Goal: Ask a question

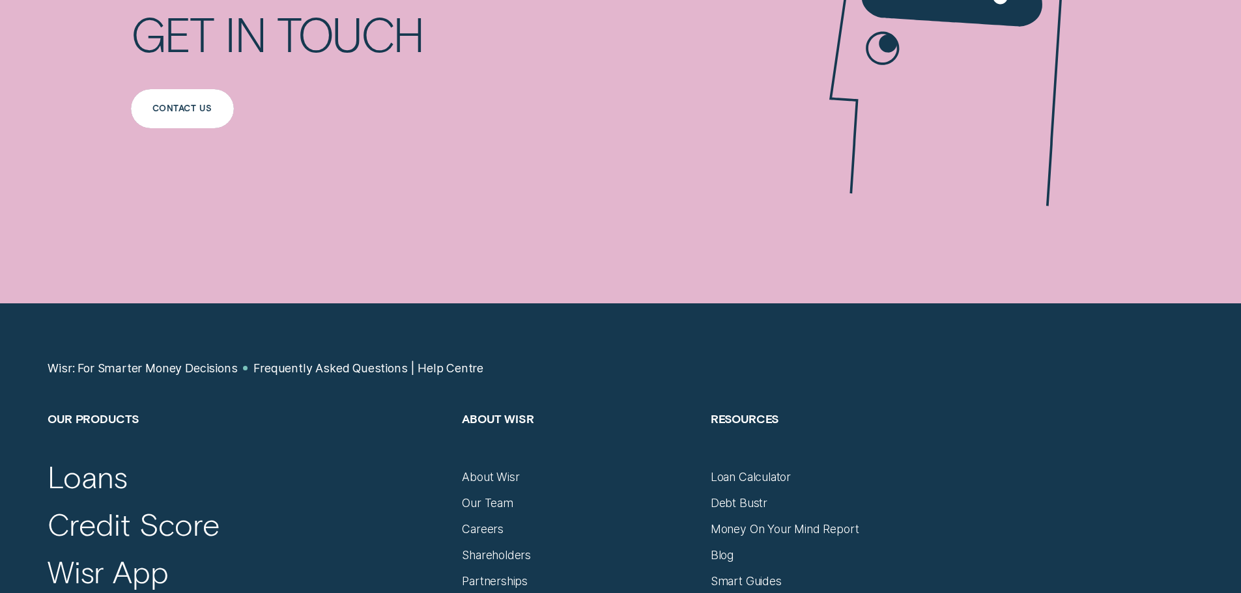
scroll to position [1759, 0]
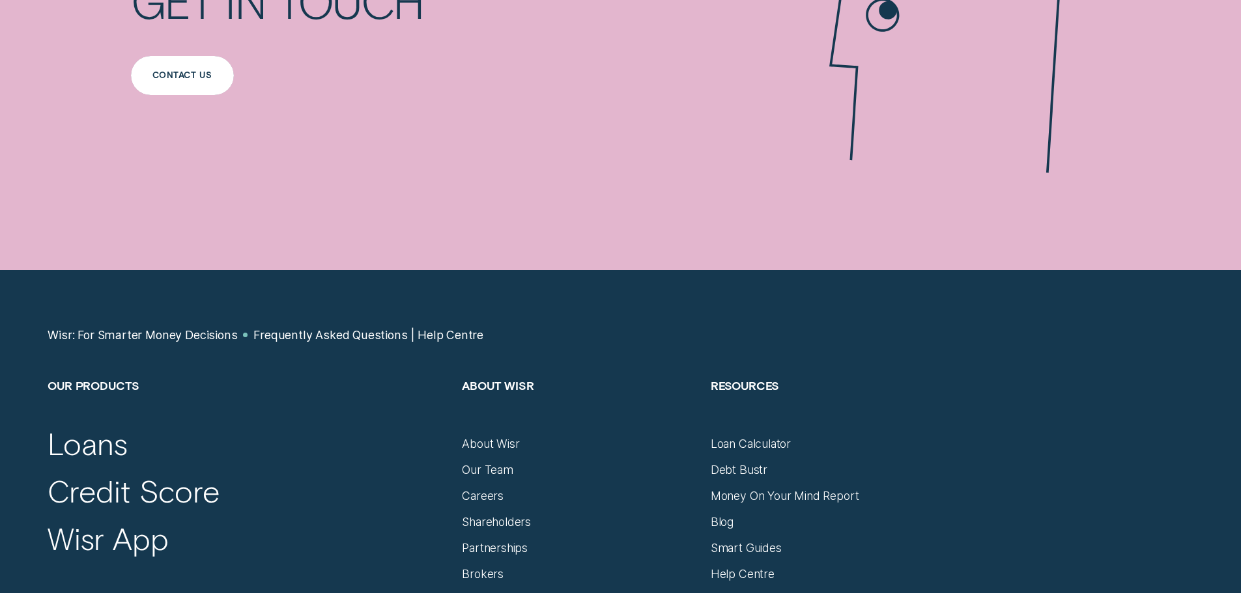
click at [181, 83] on div "Contact us" at bounding box center [182, 75] width 103 height 39
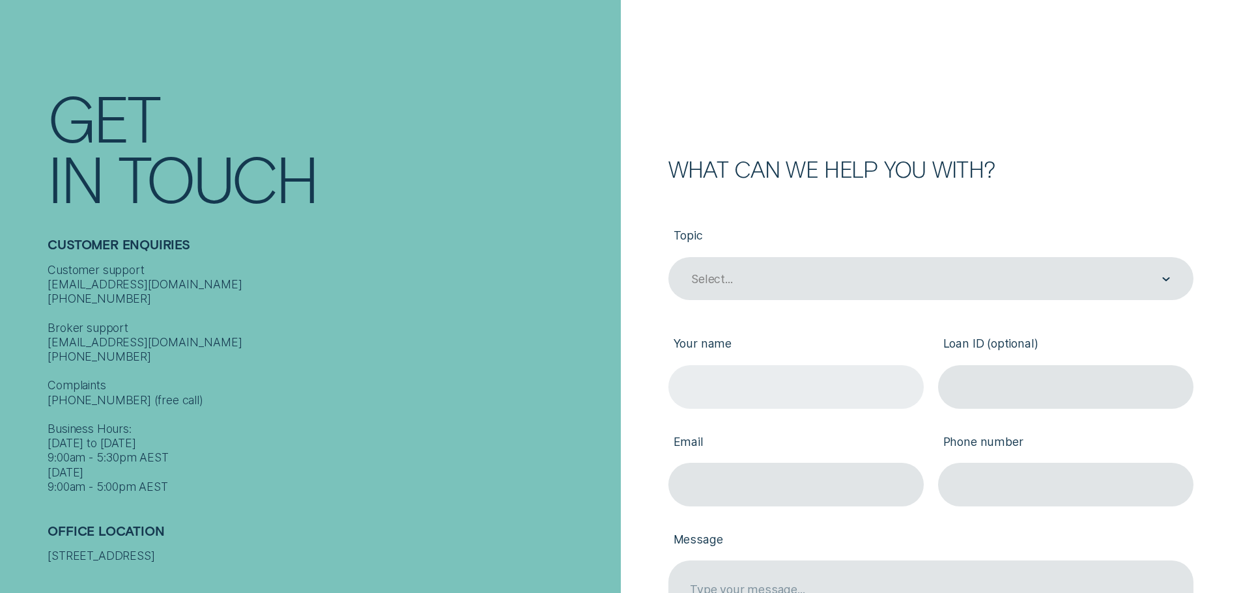
scroll to position [195, 0]
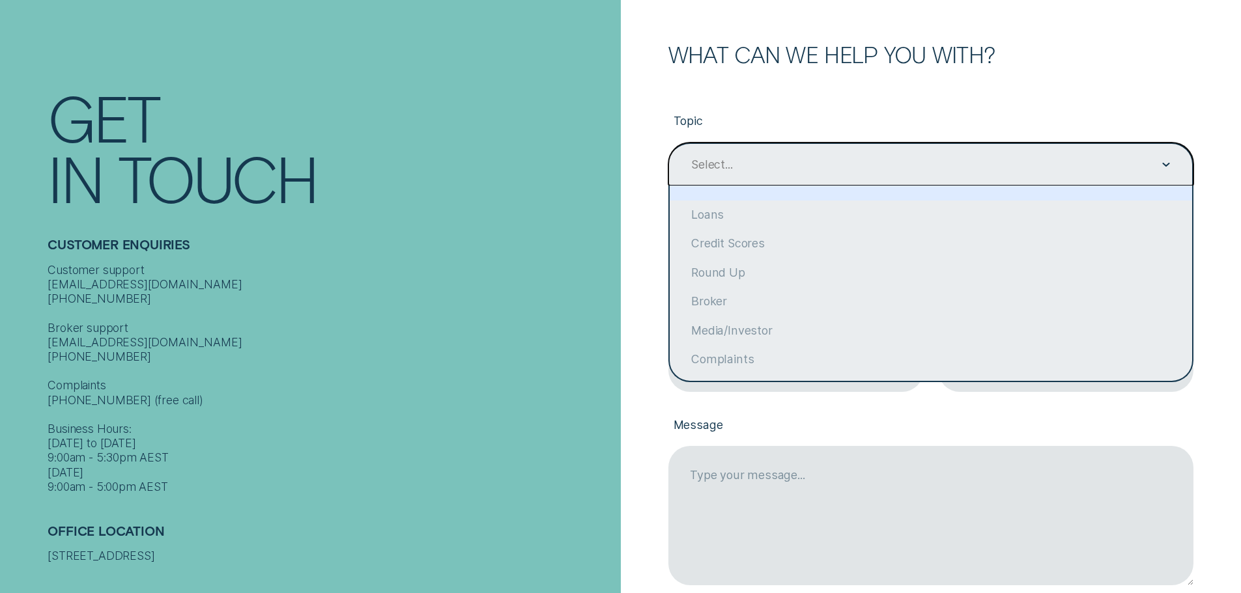
click at [771, 145] on div "Select..." at bounding box center [930, 165] width 525 height 44
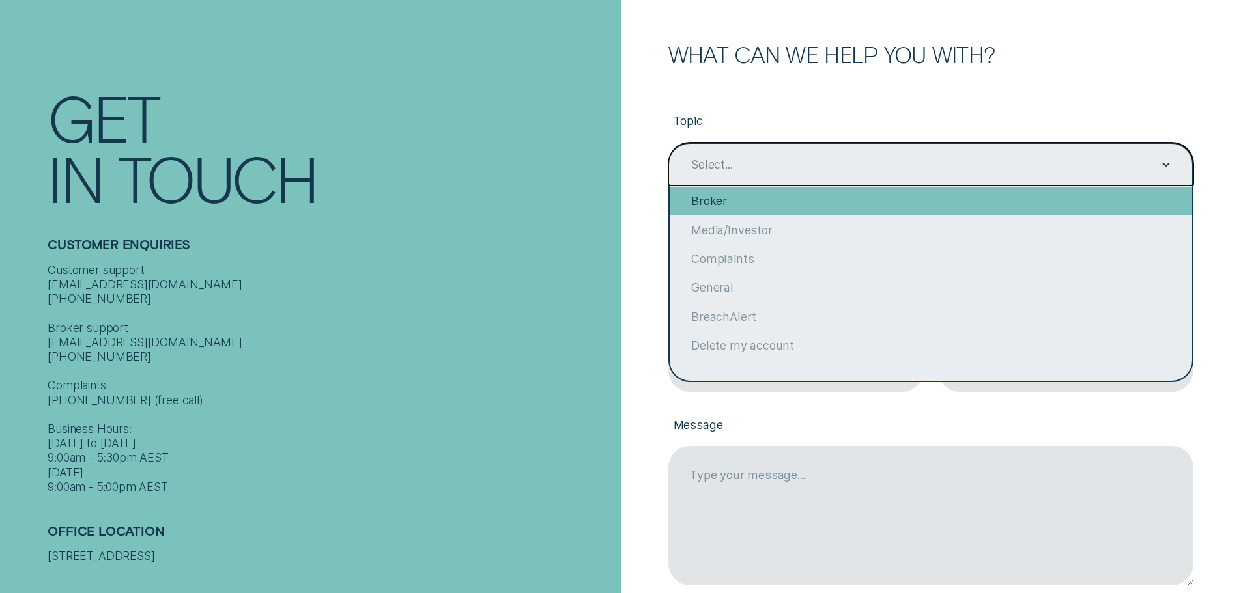
scroll to position [101, 0]
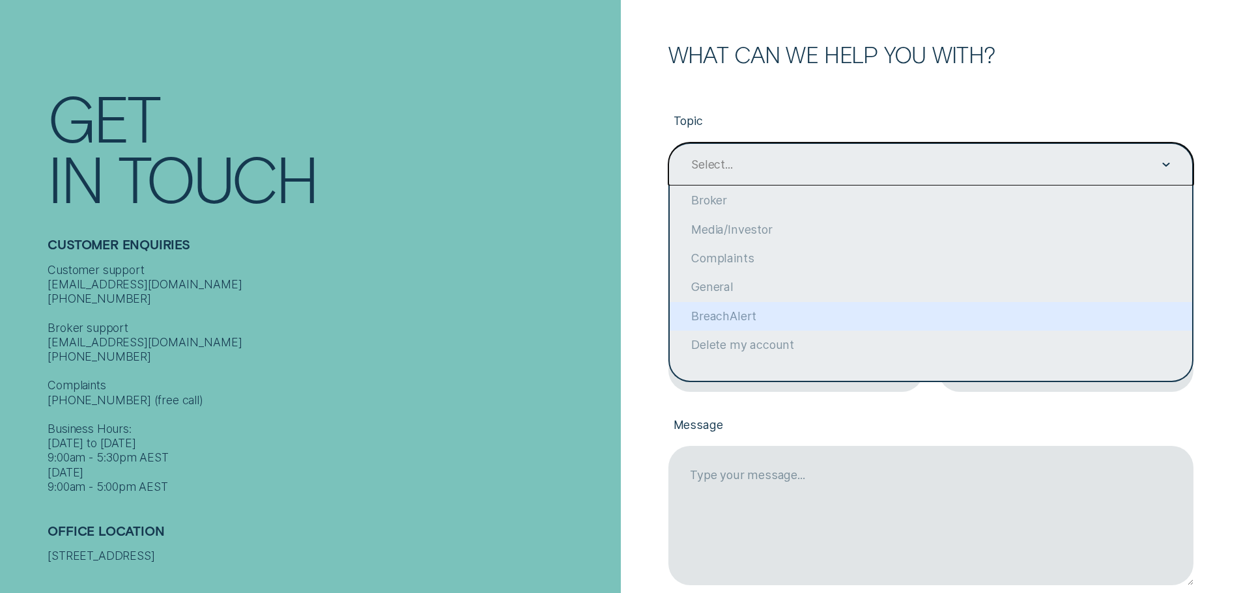
click at [438, 54] on div "Contact Get In Touch Customer Enquiries Customer support [EMAIL_ADDRESS][DOMAIN…" at bounding box center [310, 303] width 621 height 607
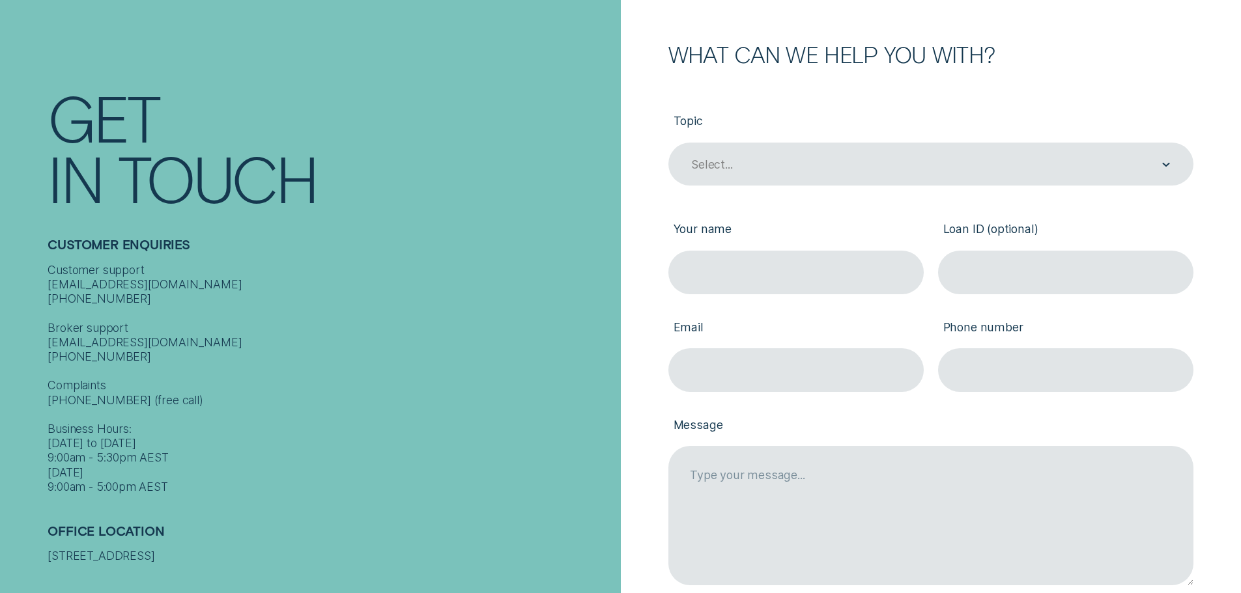
drag, startPoint x: 754, startPoint y: 119, endPoint x: 761, endPoint y: 84, distance: 35.3
click at [754, 119] on label "Topic" at bounding box center [930, 122] width 525 height 40
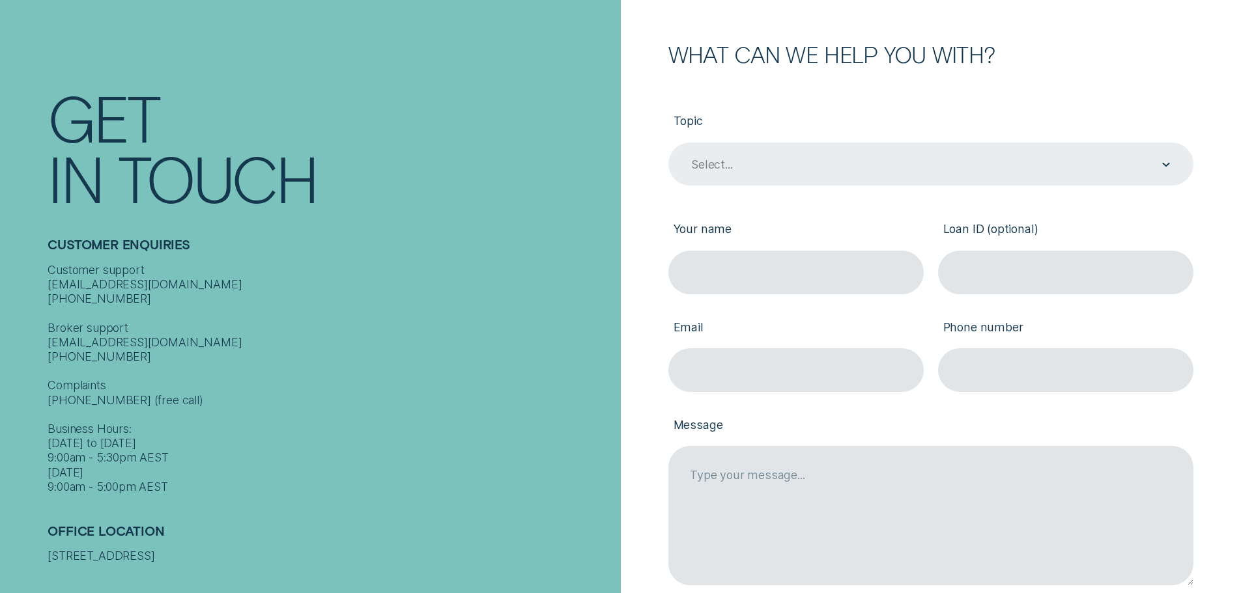
click at [830, 177] on div "Select..." at bounding box center [930, 165] width 525 height 44
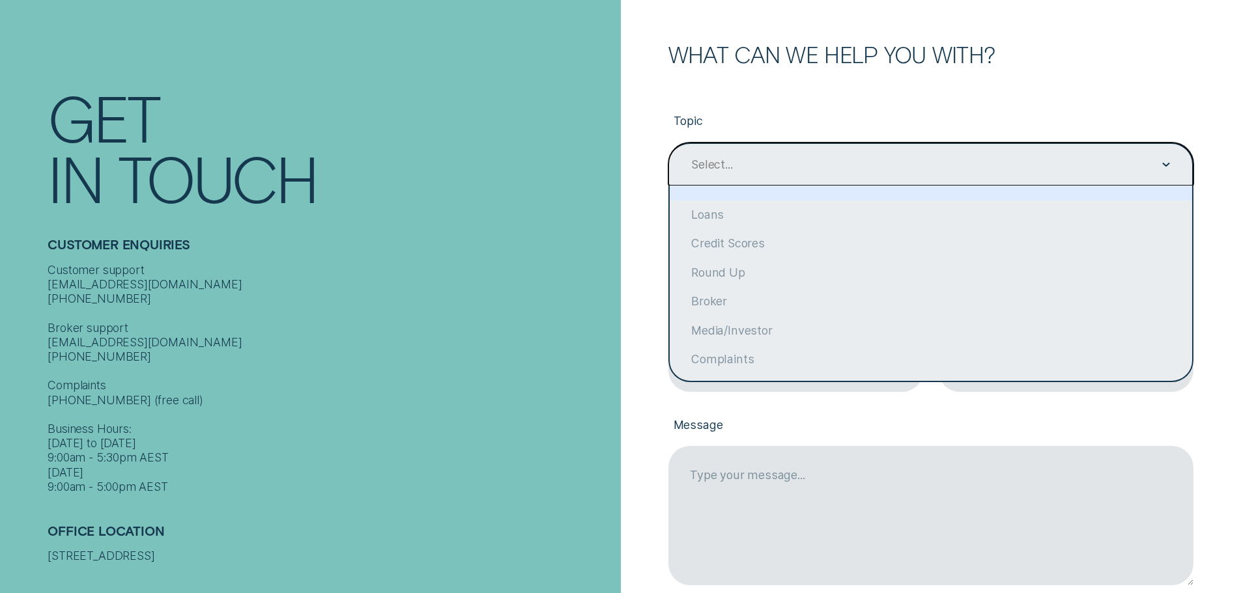
click at [837, 148] on div "Select..." at bounding box center [930, 165] width 525 height 44
